Goal: Task Accomplishment & Management: Manage account settings

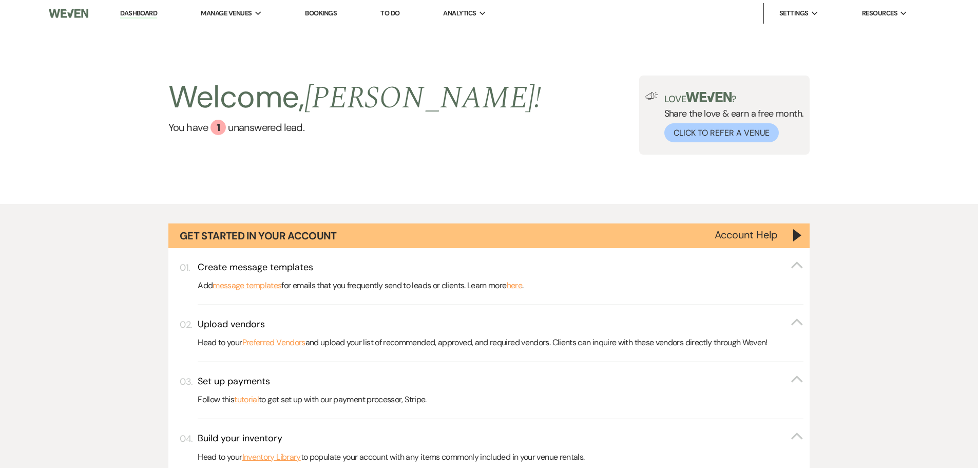
click at [308, 12] on link "Bookings" at bounding box center [321, 13] width 32 height 9
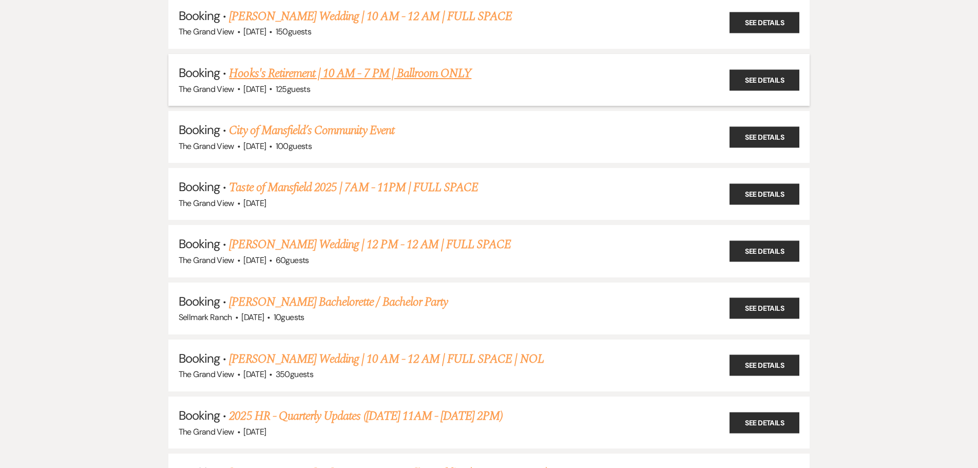
scroll to position [462, 0]
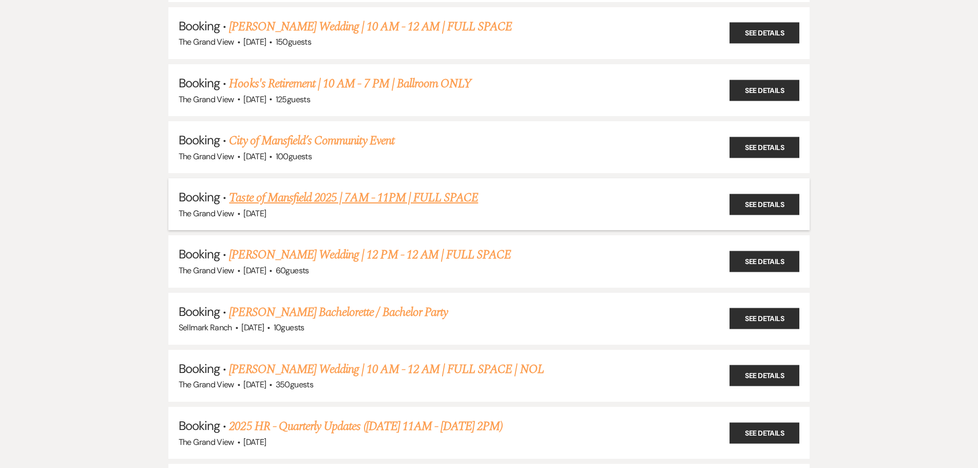
click at [429, 192] on link "Taste of Mansfield 2025 | 7AM - 11PM | FULL SPACE" at bounding box center [353, 197] width 249 height 18
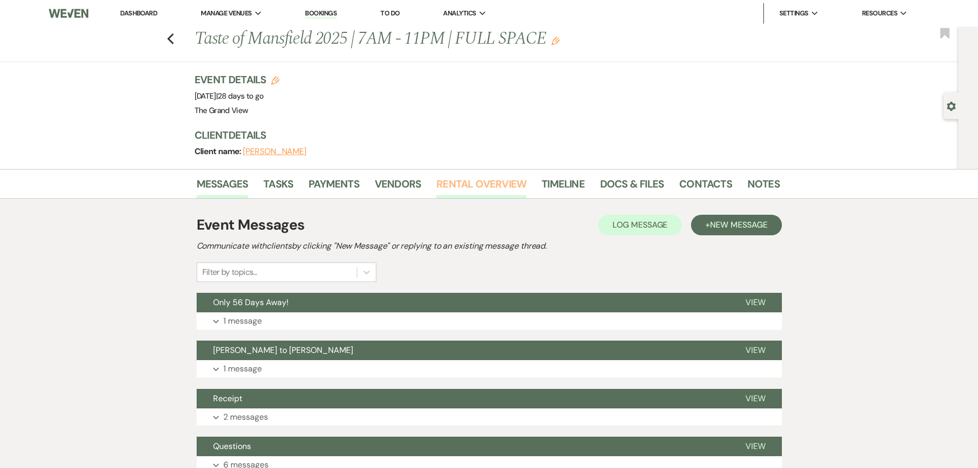
click at [503, 186] on link "Rental Overview" at bounding box center [481, 187] width 90 height 23
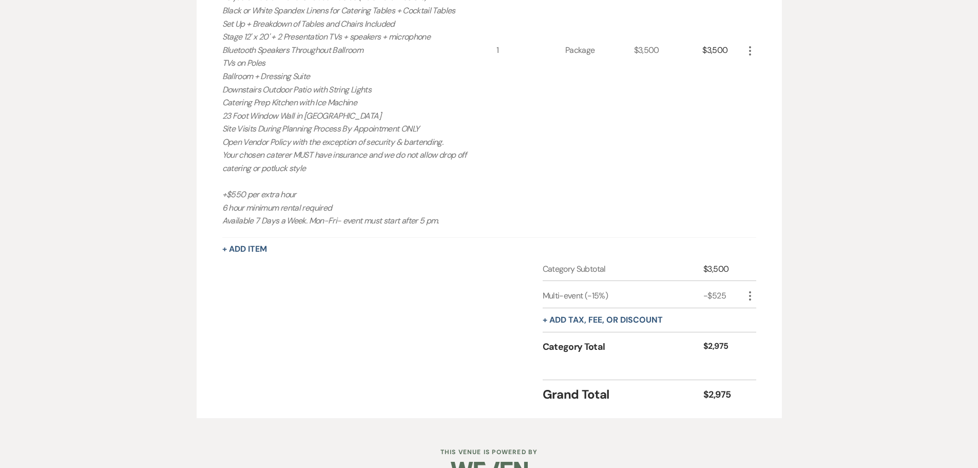
scroll to position [467, 0]
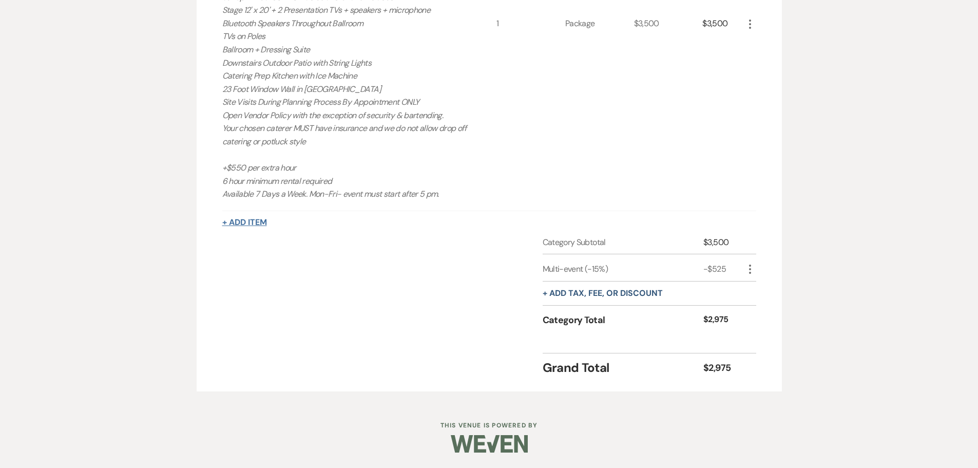
click at [247, 223] on button "+ Add Item" at bounding box center [244, 222] width 45 height 8
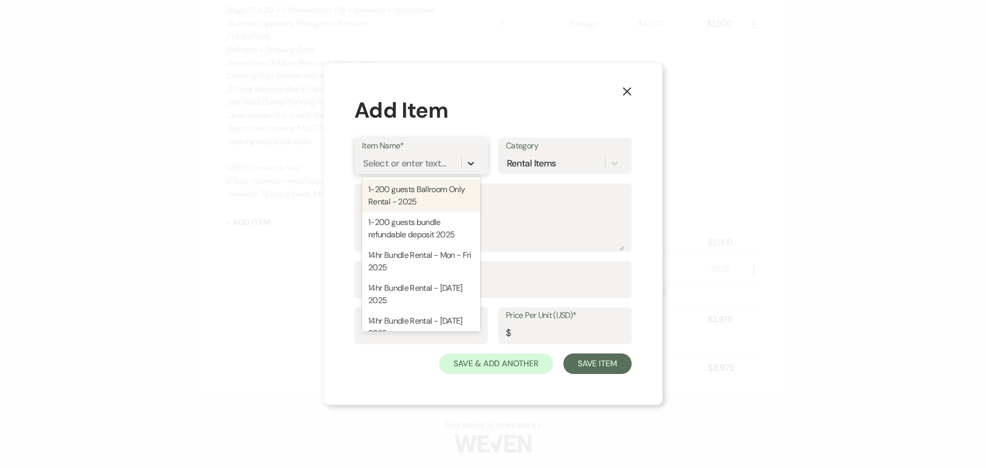
click at [468, 162] on icon at bounding box center [471, 163] width 10 height 10
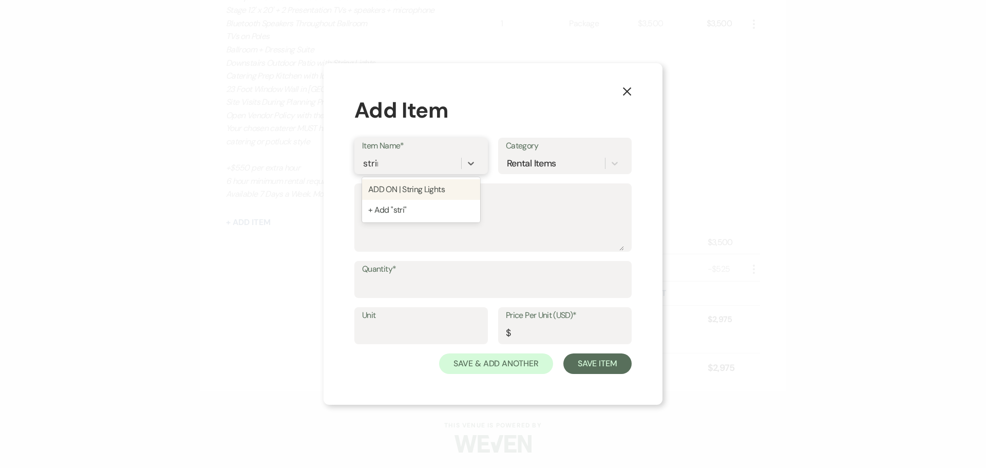
type input "string"
click at [389, 183] on div "ADD ON | String Lights" at bounding box center [421, 189] width 118 height 21
type input "Strand"
type input "100"
click at [542, 331] on input "100" at bounding box center [565, 333] width 118 height 20
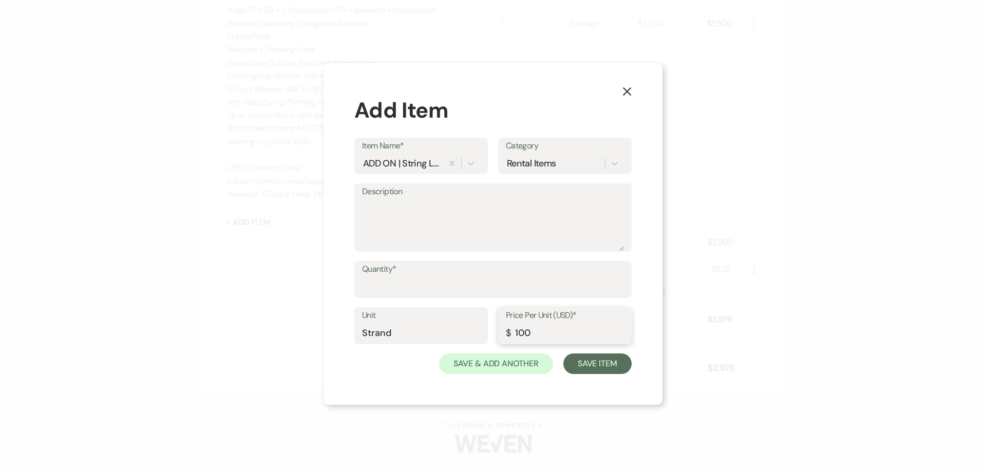
click at [542, 331] on input "100" at bounding box center [565, 333] width 118 height 20
click at [469, 277] on input "Quantity*" at bounding box center [493, 287] width 262 height 20
type input "6"
click at [563, 353] on button "Save Item" at bounding box center [597, 363] width 68 height 21
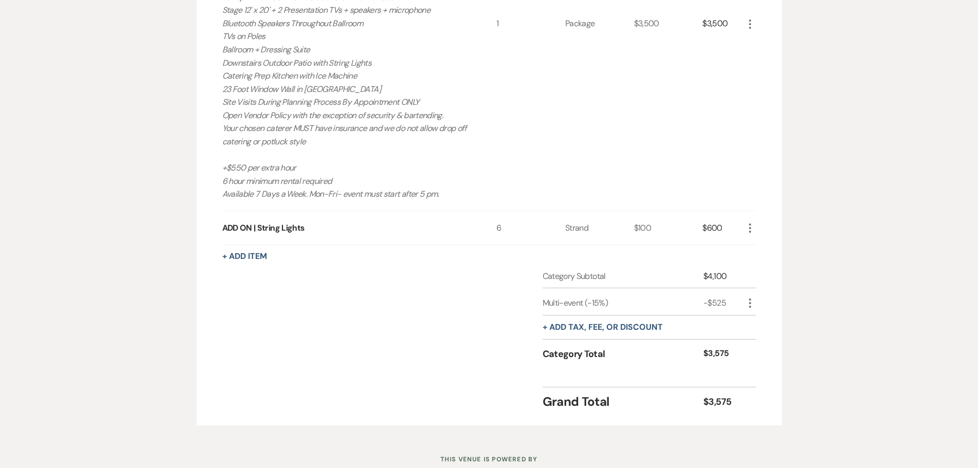
click at [609, 319] on div "+ Add tax, fee, or discount" at bounding box center [603, 327] width 120 height 24
click at [610, 323] on button "+ Add tax, fee, or discount" at bounding box center [603, 327] width 120 height 8
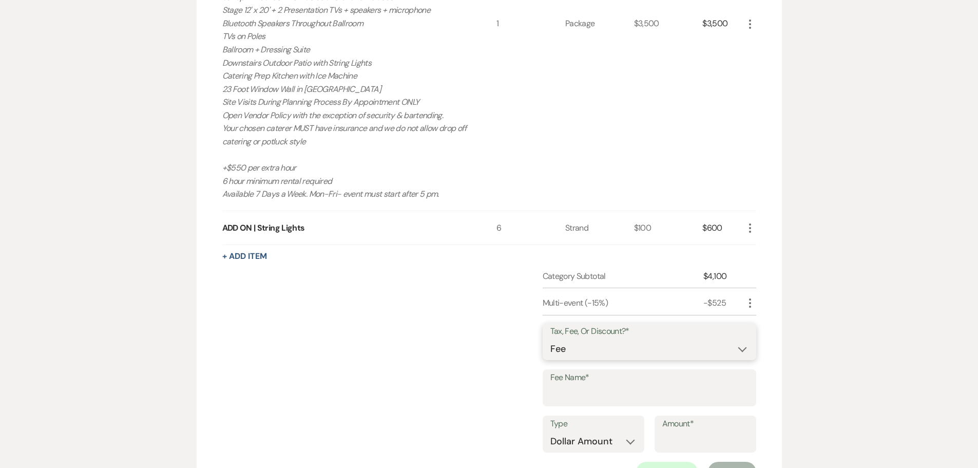
click at [608, 350] on select "Fee Discount Tax" at bounding box center [649, 349] width 198 height 20
select select "2"
click at [550, 339] on select "Fee Discount Tax" at bounding box center [649, 349] width 198 height 20
click at [608, 389] on input "Fee Name*" at bounding box center [649, 395] width 198 height 20
type input "Thank You Comp"
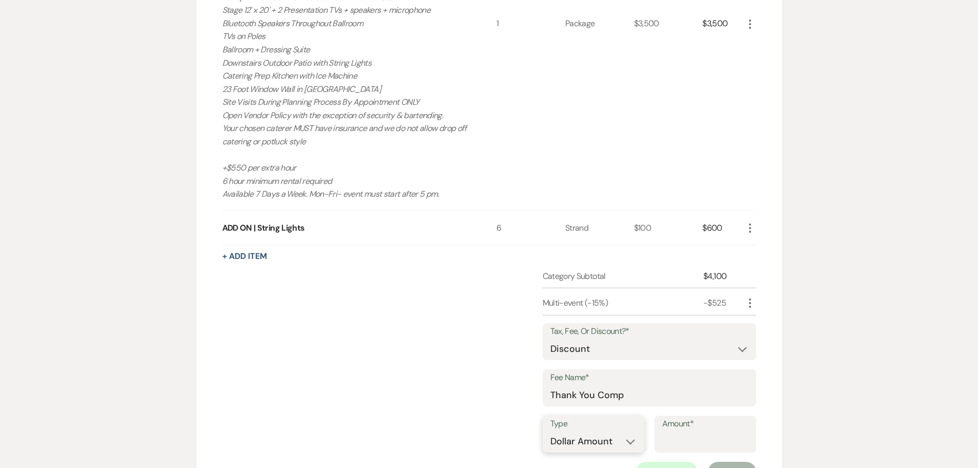
click at [625, 441] on select "Dollar Amount Percentage" at bounding box center [593, 441] width 86 height 20
click at [550, 431] on select "Dollar Amount Percentage" at bounding box center [593, 441] width 86 height 20
click at [662, 441] on input "Amount*" at bounding box center [705, 441] width 86 height 20
type input "600"
click at [459, 334] on div "Category Subtotal $4,100 Multi-event (-15%) -$525 More Tax, Fee, Or Discount?* …" at bounding box center [489, 400] width 534 height 260
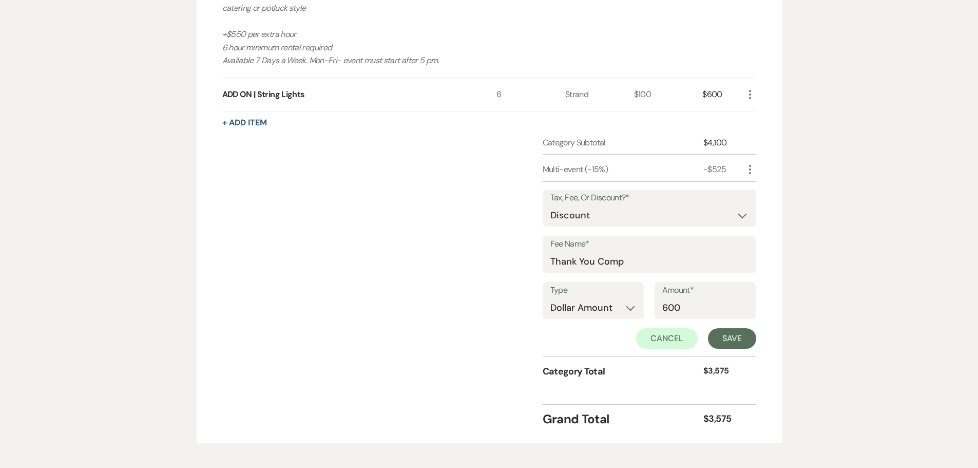
scroll to position [621, 0]
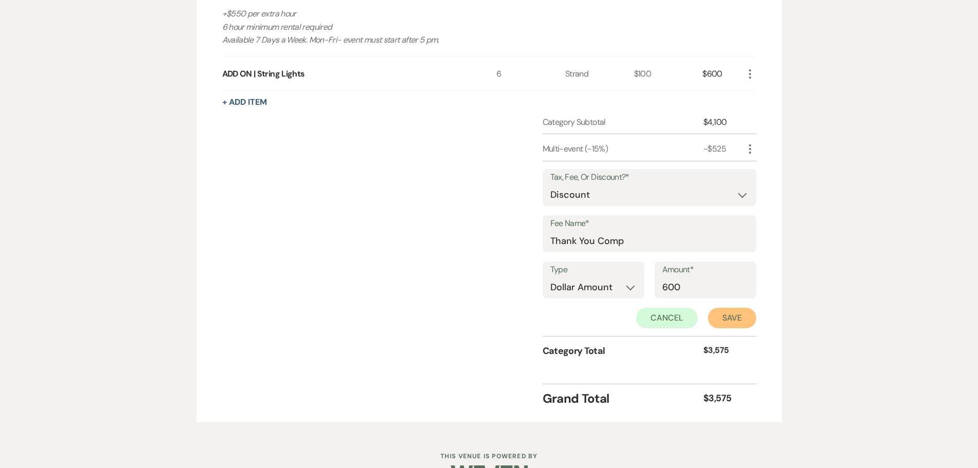
click at [723, 311] on button "Save" at bounding box center [732, 318] width 48 height 21
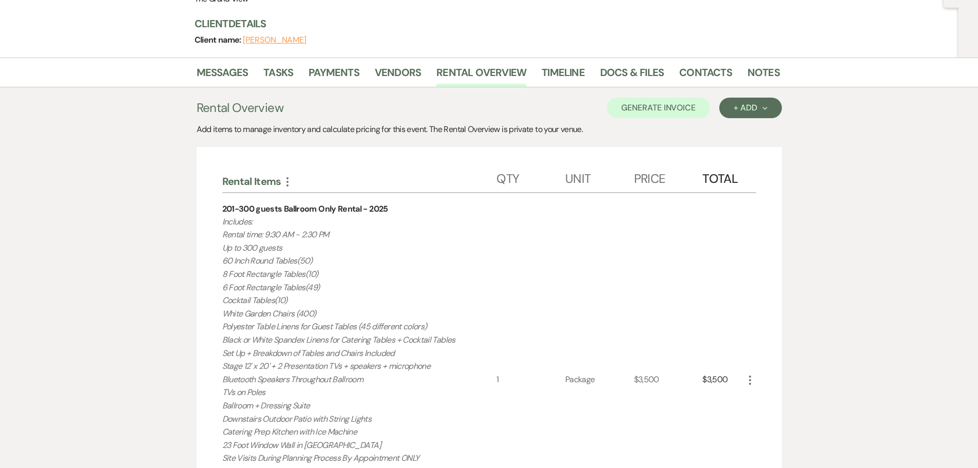
scroll to position [0, 0]
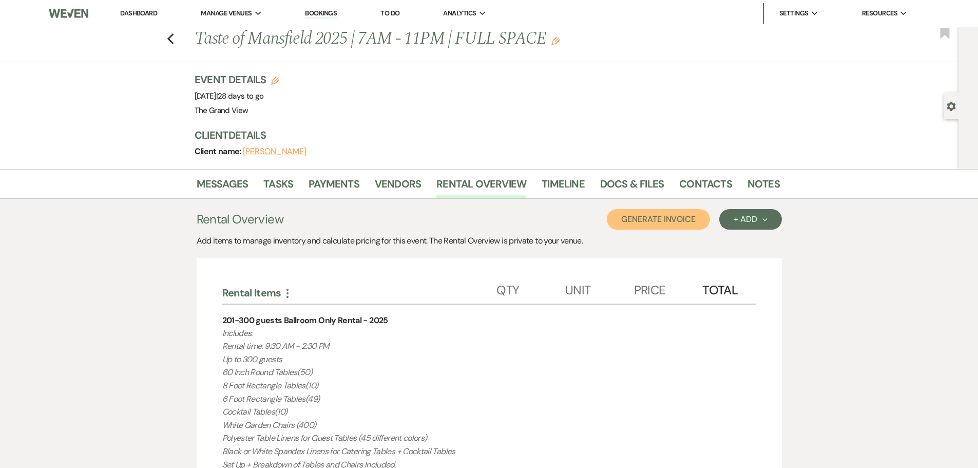
click at [654, 221] on button "Generate Invoice" at bounding box center [658, 219] width 103 height 21
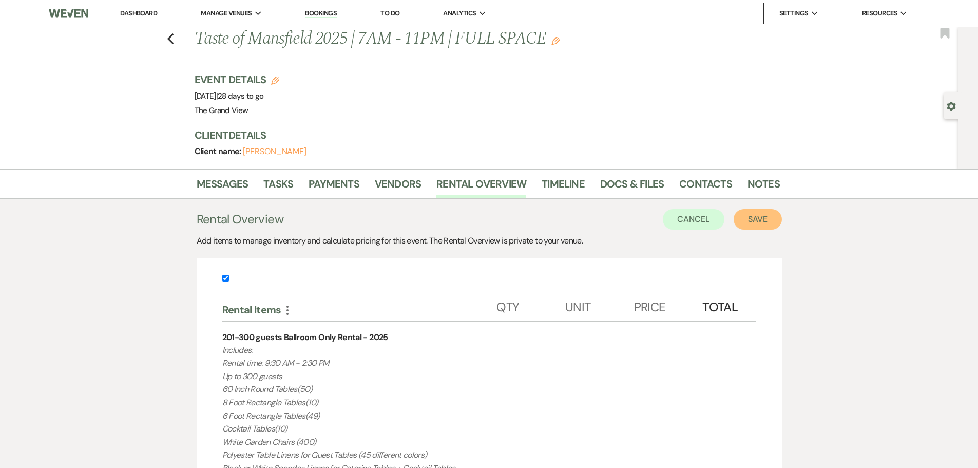
click at [767, 215] on button "Save" at bounding box center [758, 219] width 48 height 21
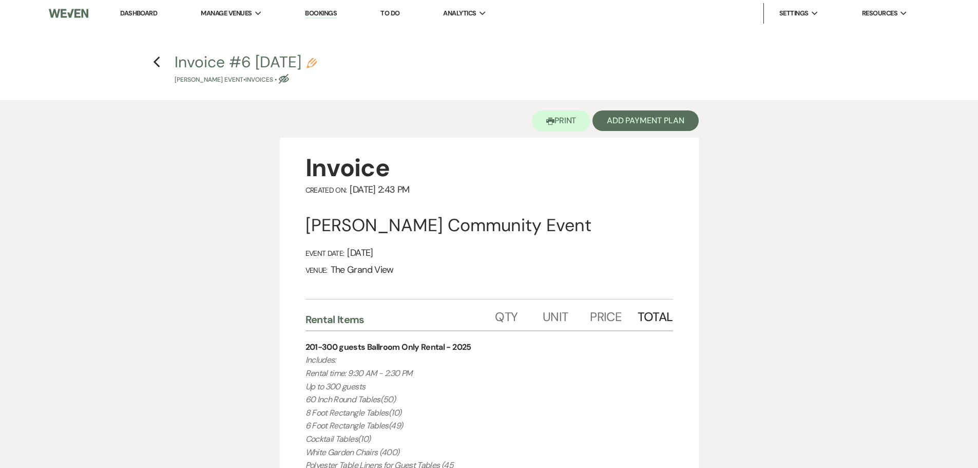
click at [504, 223] on div "[PERSON_NAME] Community Event" at bounding box center [489, 225] width 368 height 23
click at [317, 58] on icon "Pencil" at bounding box center [312, 63] width 10 height 10
select select "22"
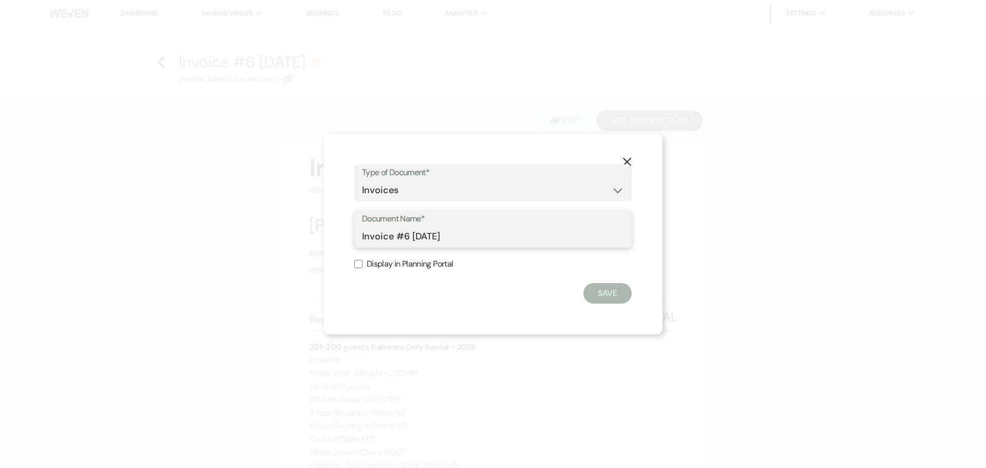
click at [436, 237] on input "Invoice #6 [DATE]" at bounding box center [493, 236] width 262 height 20
type input "Invoice & String Light Comp"
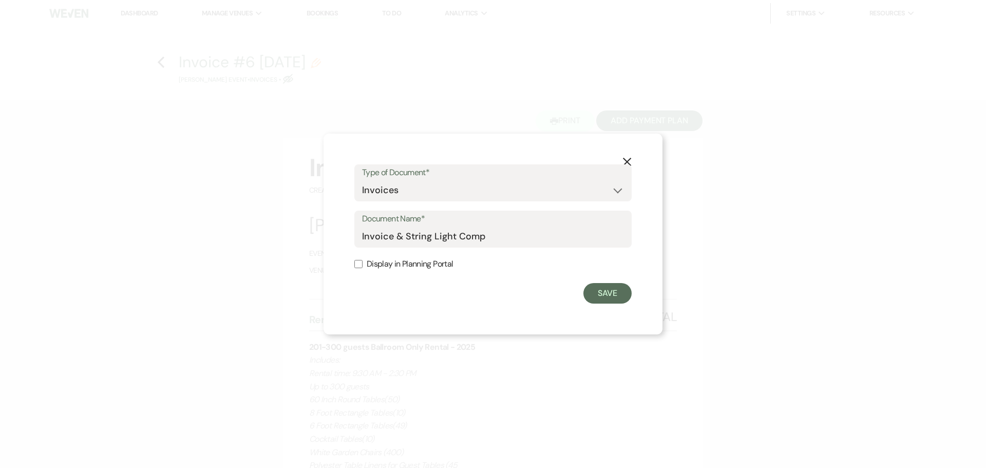
click at [360, 265] on input "Display in Planning Portal" at bounding box center [358, 264] width 8 height 8
checkbox input "true"
click at [613, 294] on button "Save" at bounding box center [607, 293] width 48 height 21
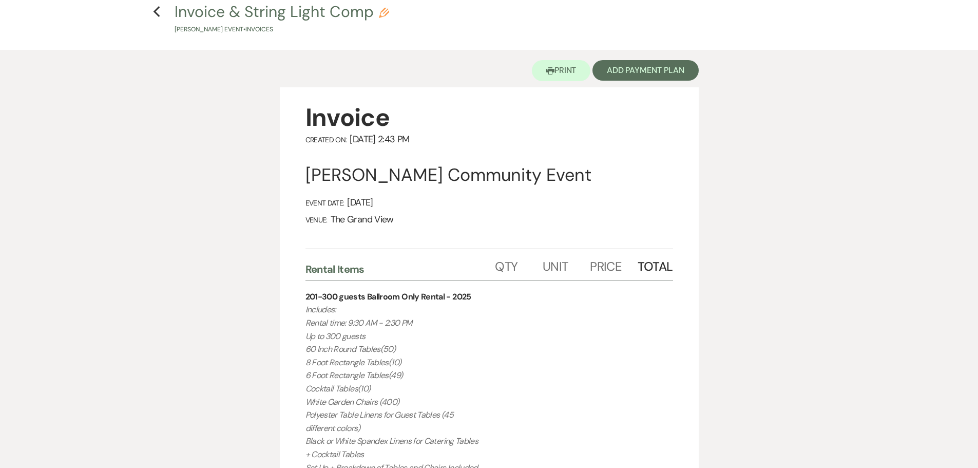
scroll to position [49, 0]
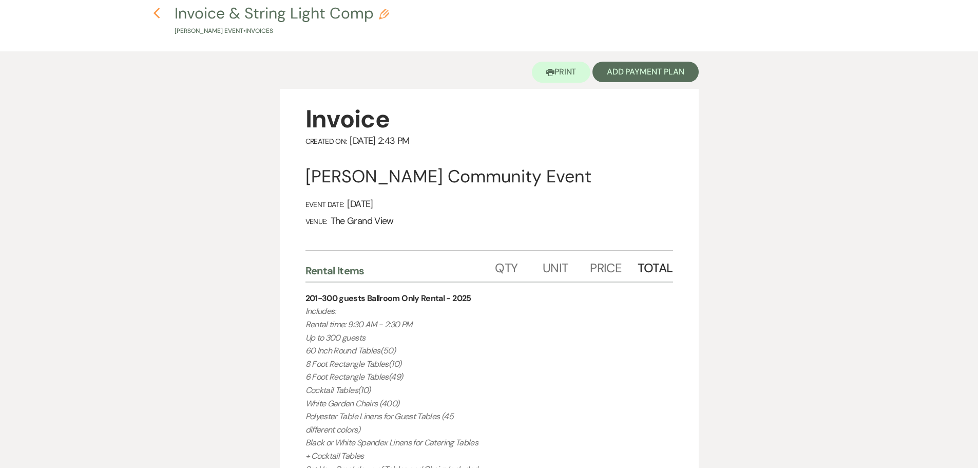
click at [158, 18] on icon "Previous" at bounding box center [157, 13] width 8 height 12
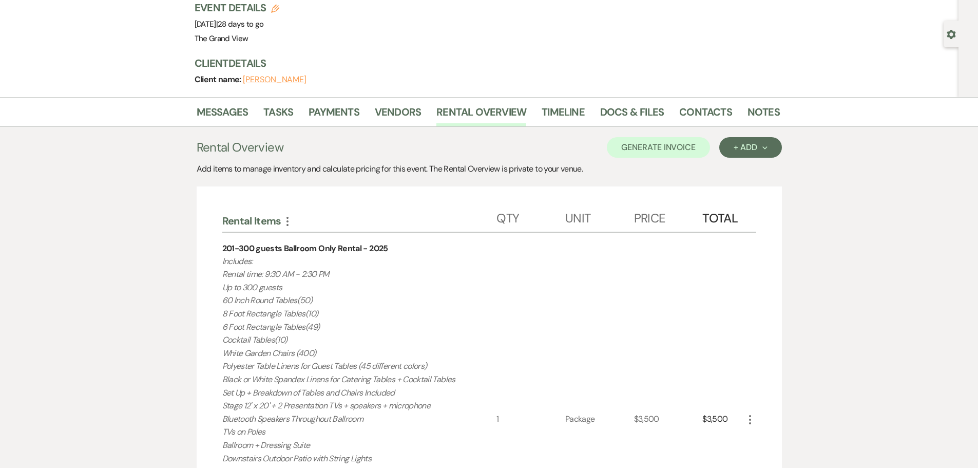
scroll to position [66, 0]
